Goal: Check status: Check status

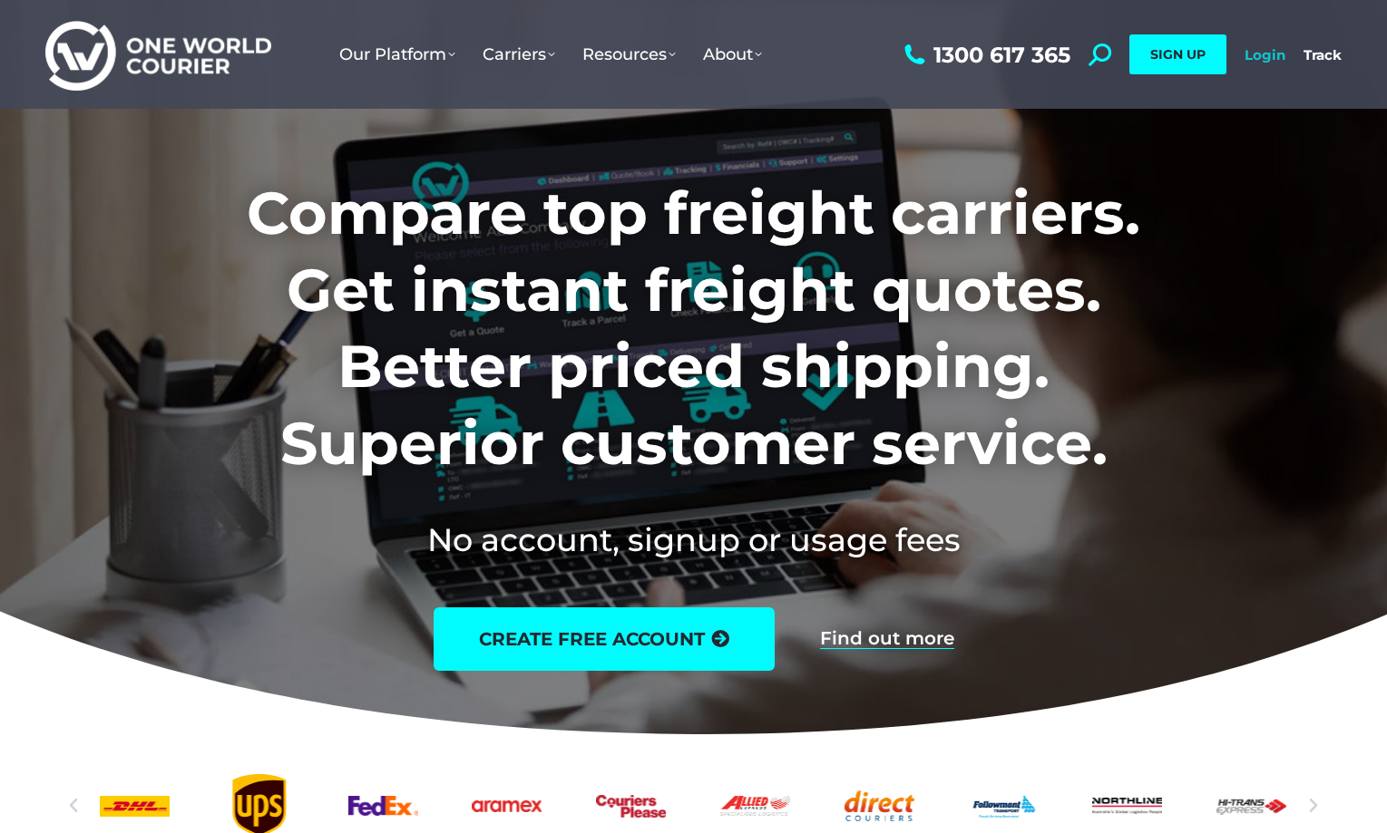
click at [1252, 54] on link "Login" at bounding box center [1264, 54] width 41 height 17
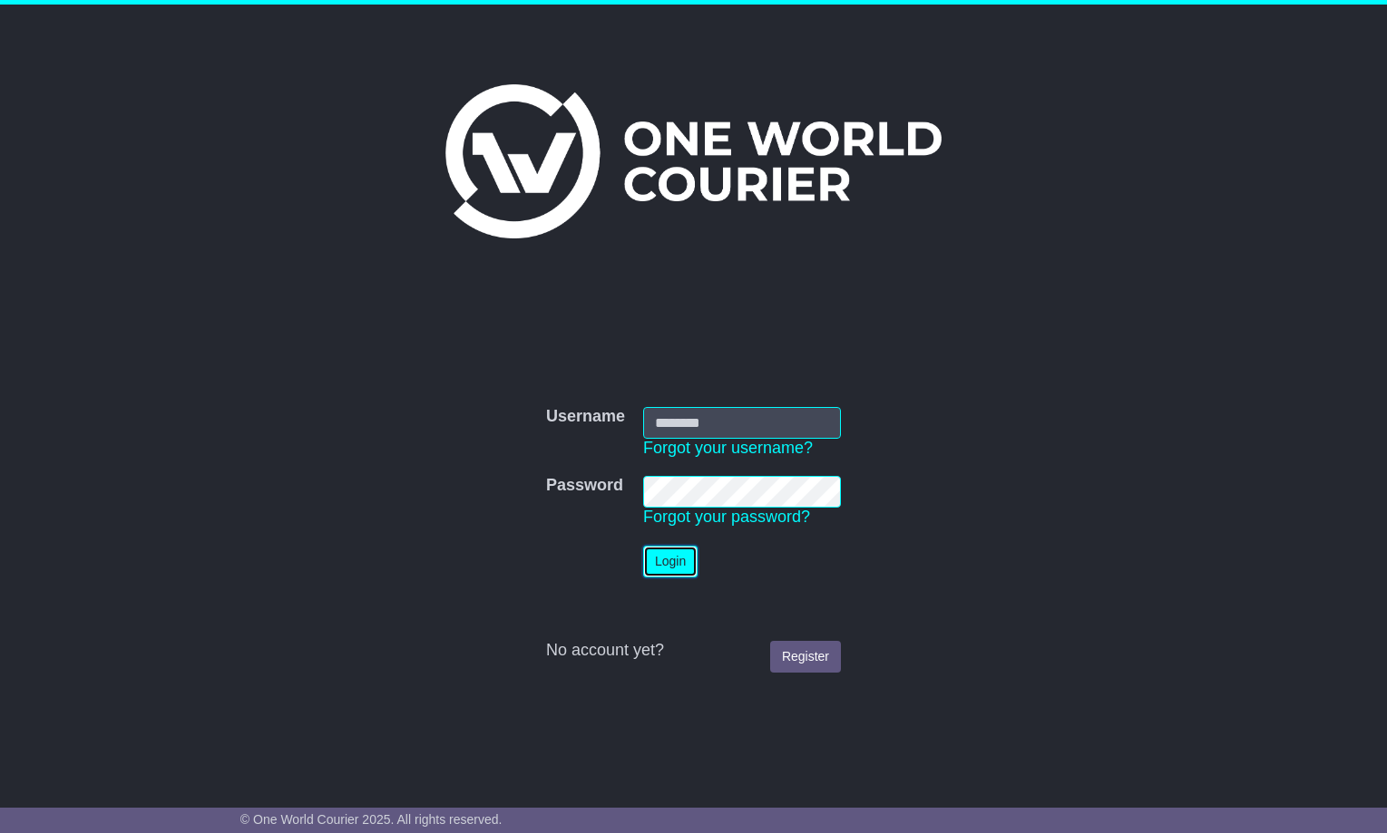
click at [651, 555] on button "Login" at bounding box center [670, 562] width 54 height 32
type input "**********"
click at [658, 555] on button "Login" at bounding box center [670, 562] width 54 height 32
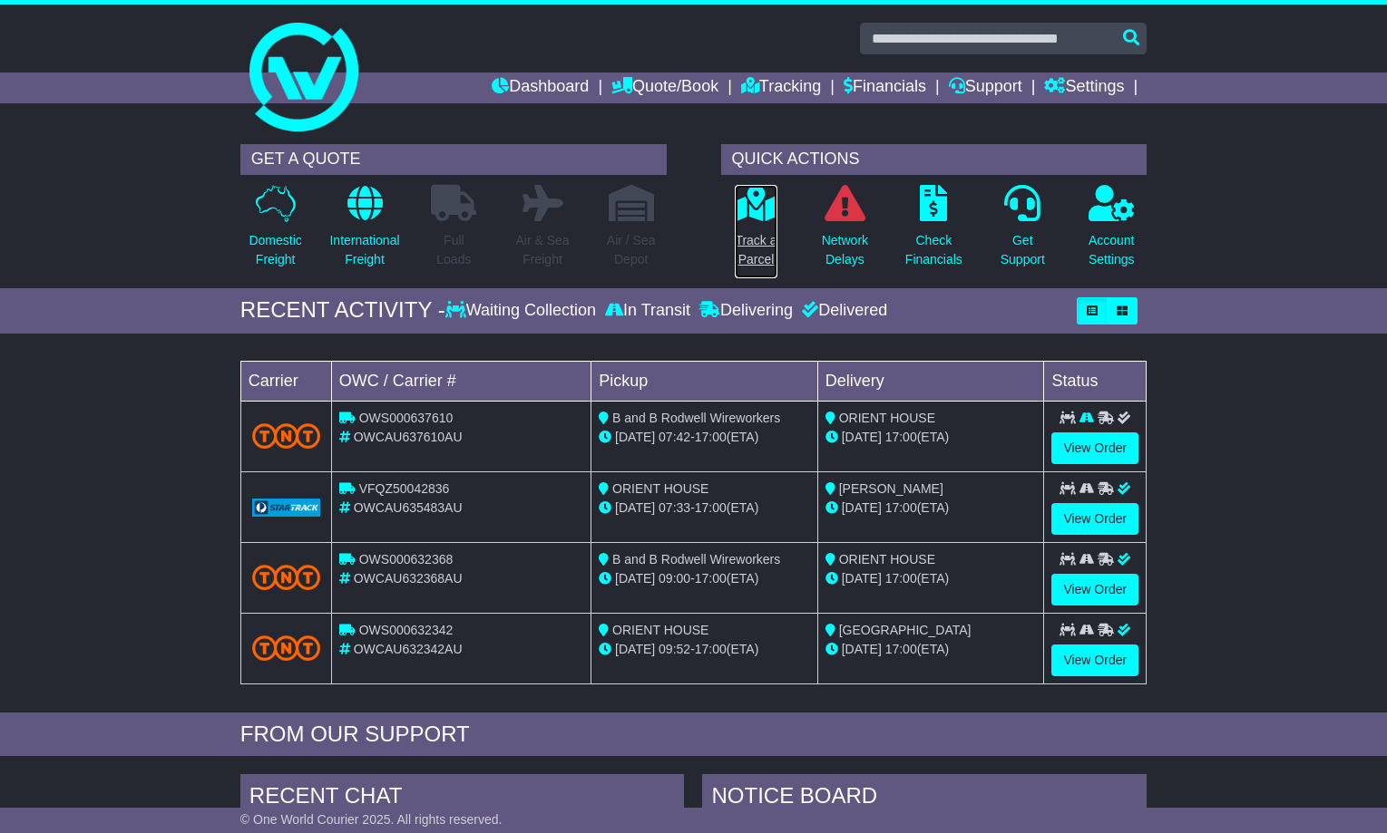
click at [761, 196] on icon at bounding box center [755, 203] width 41 height 36
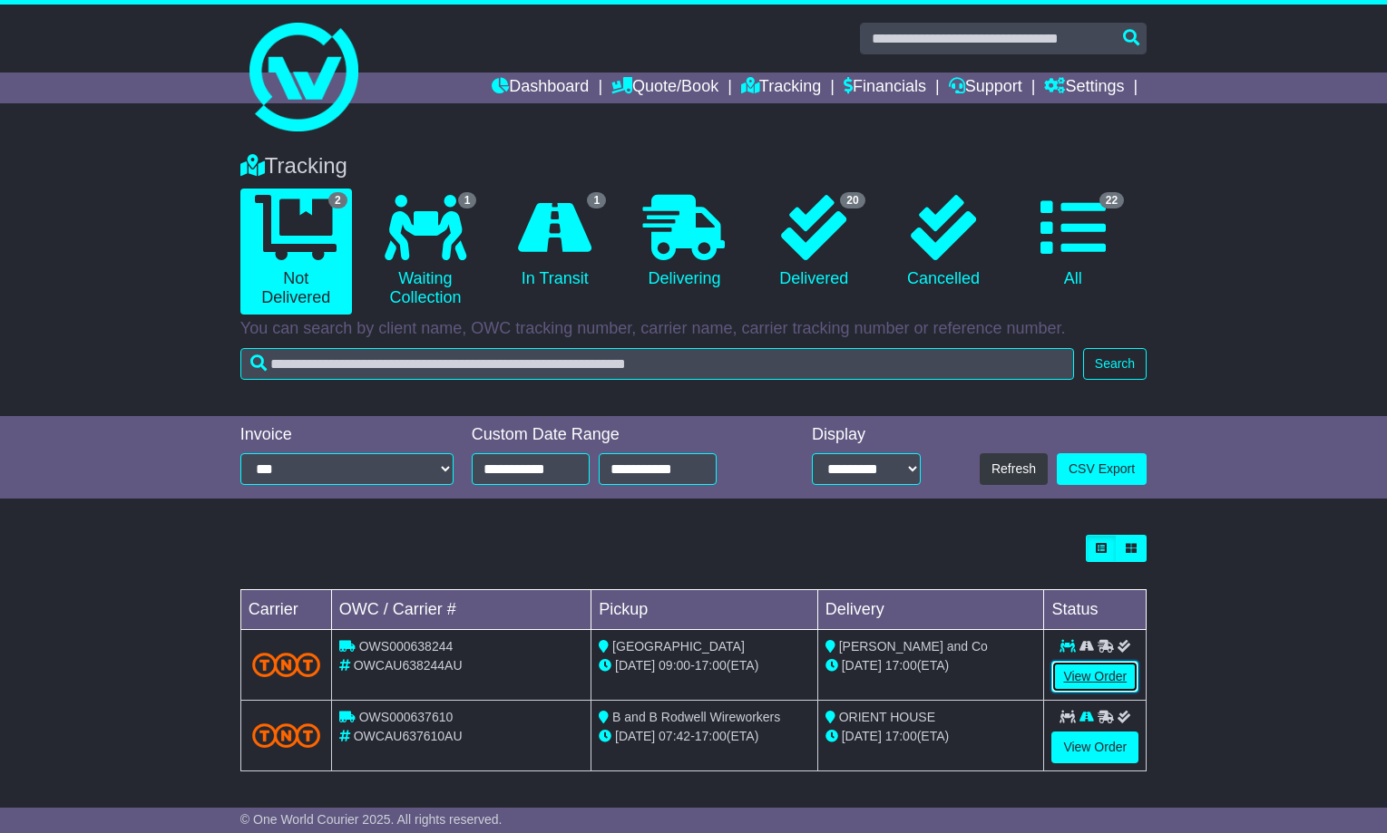
click at [1094, 677] on link "View Order" at bounding box center [1094, 677] width 87 height 32
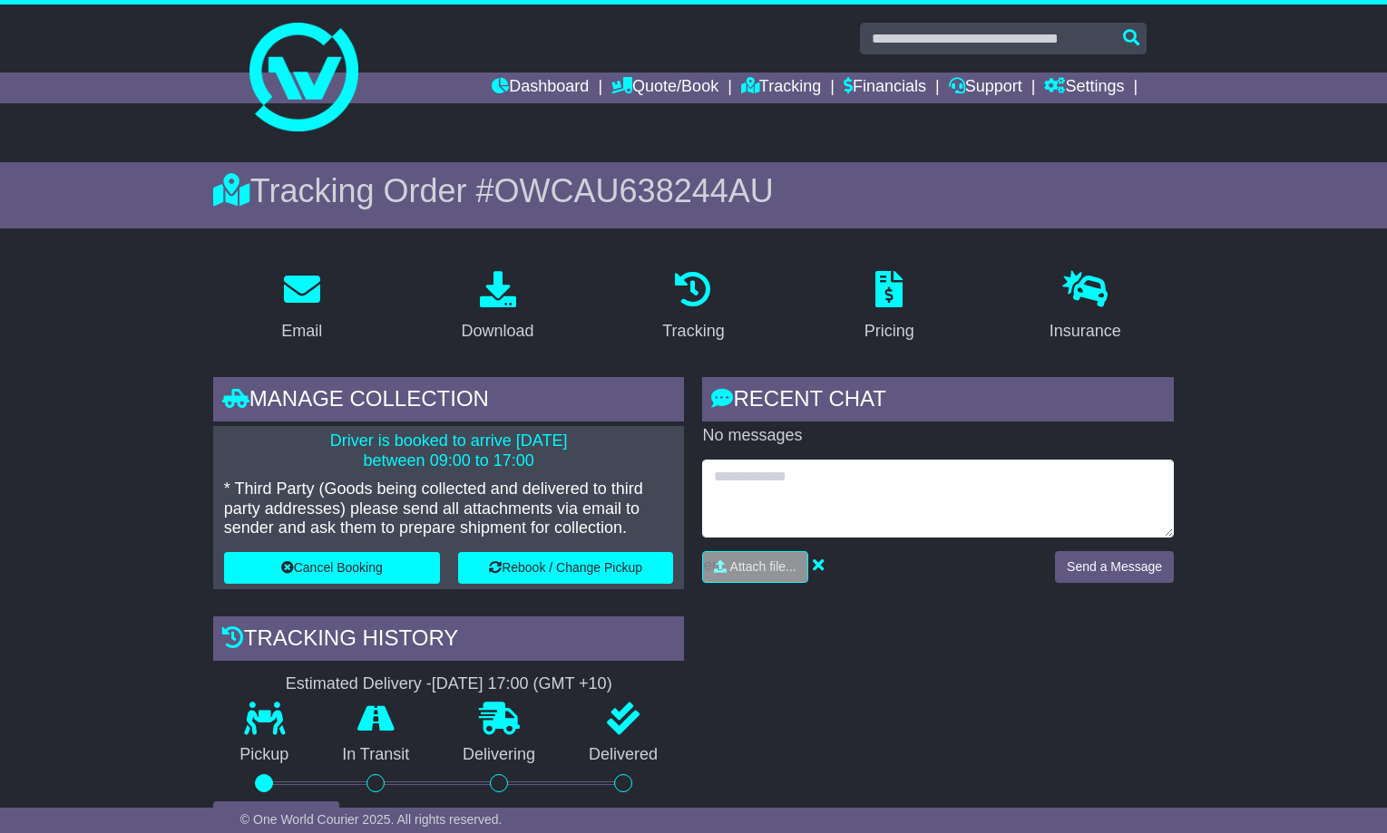
click at [751, 490] on textarea at bounding box center [938, 499] width 472 height 78
